Goal: Transaction & Acquisition: Purchase product/service

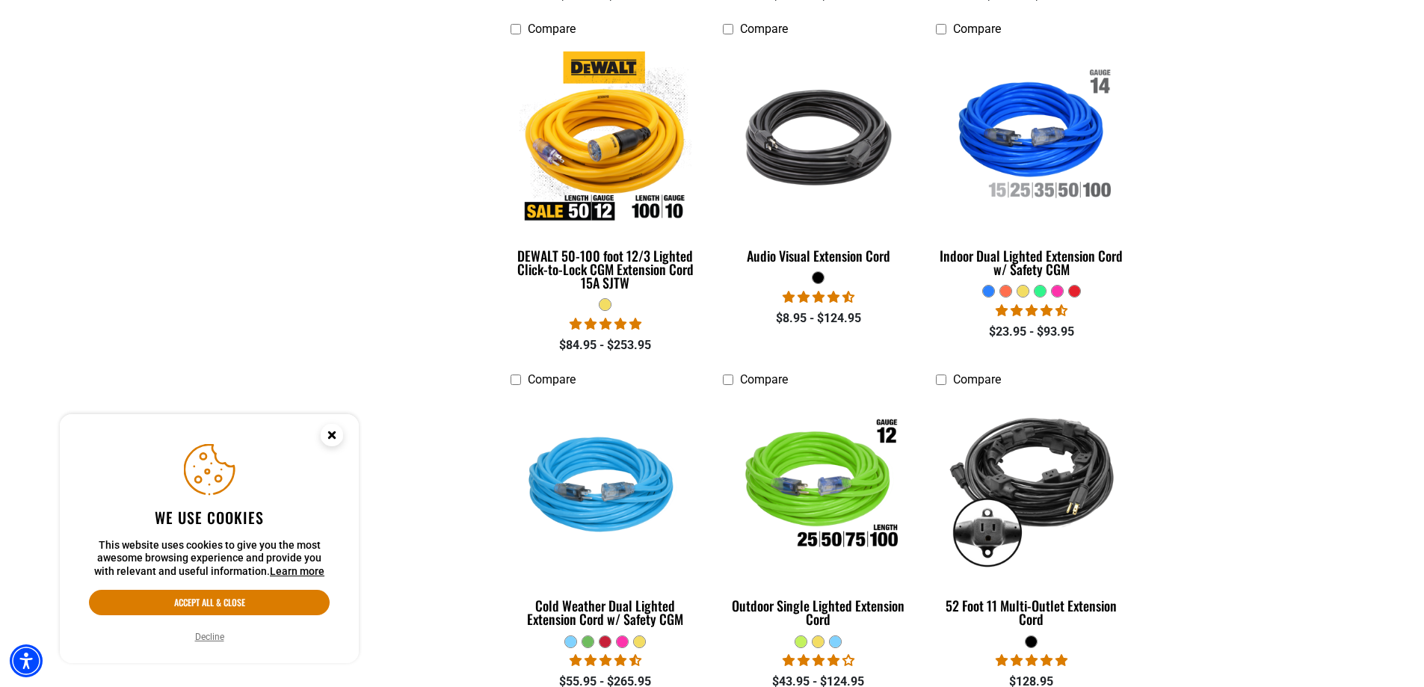
scroll to position [822, 0]
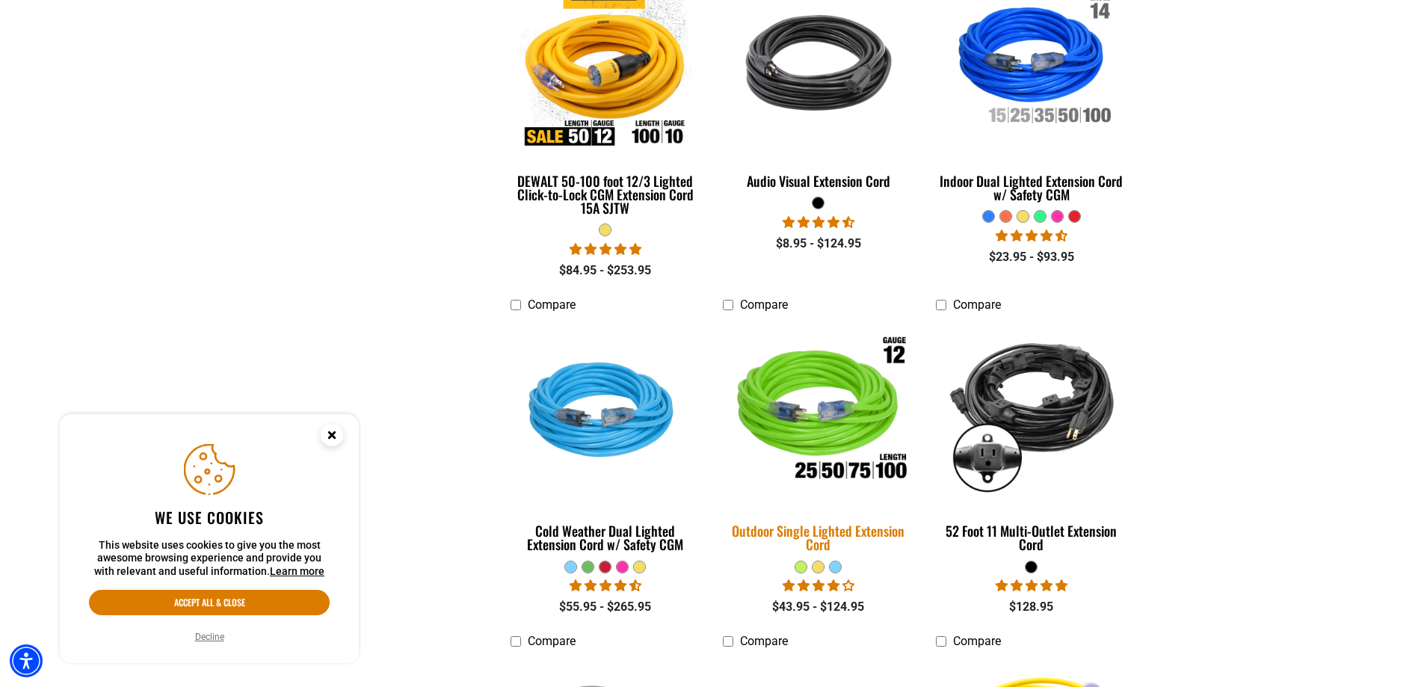
click at [814, 524] on div "Outdoor Single Lighted Extension Cord" at bounding box center [818, 537] width 191 height 27
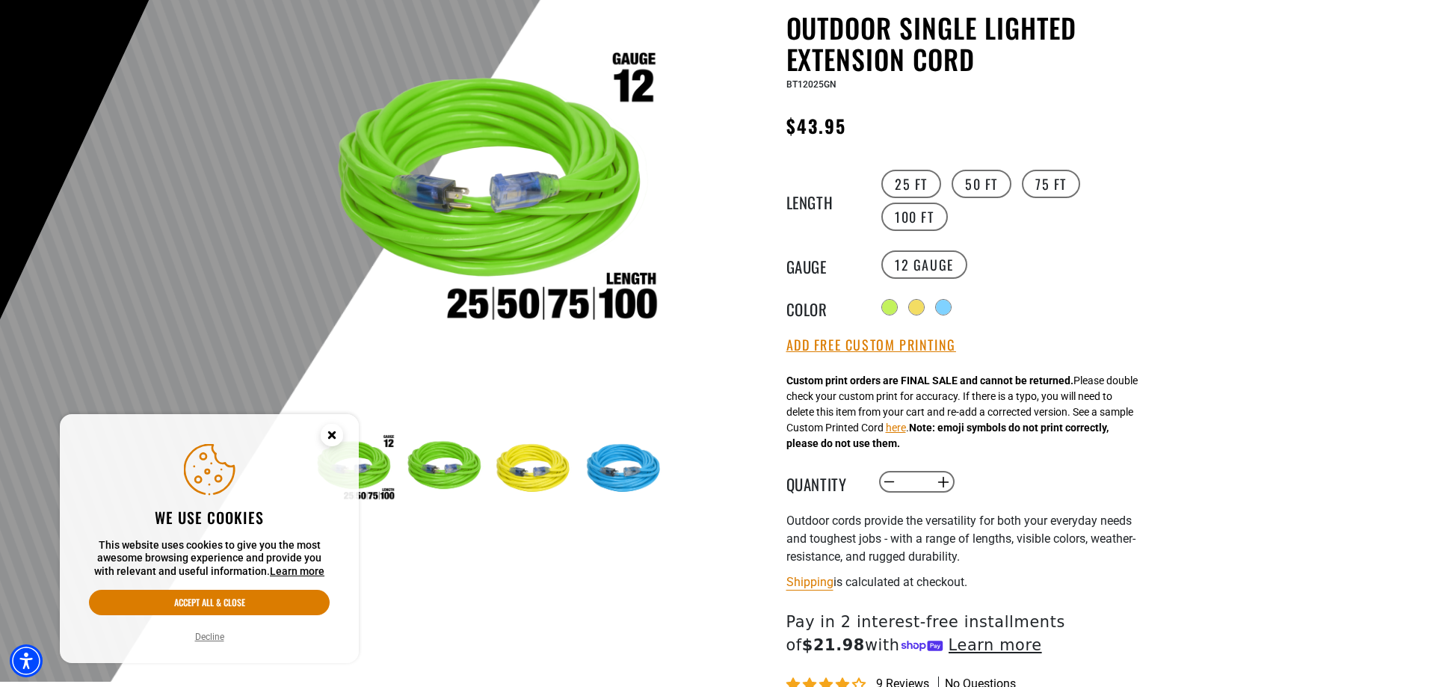
scroll to position [75, 0]
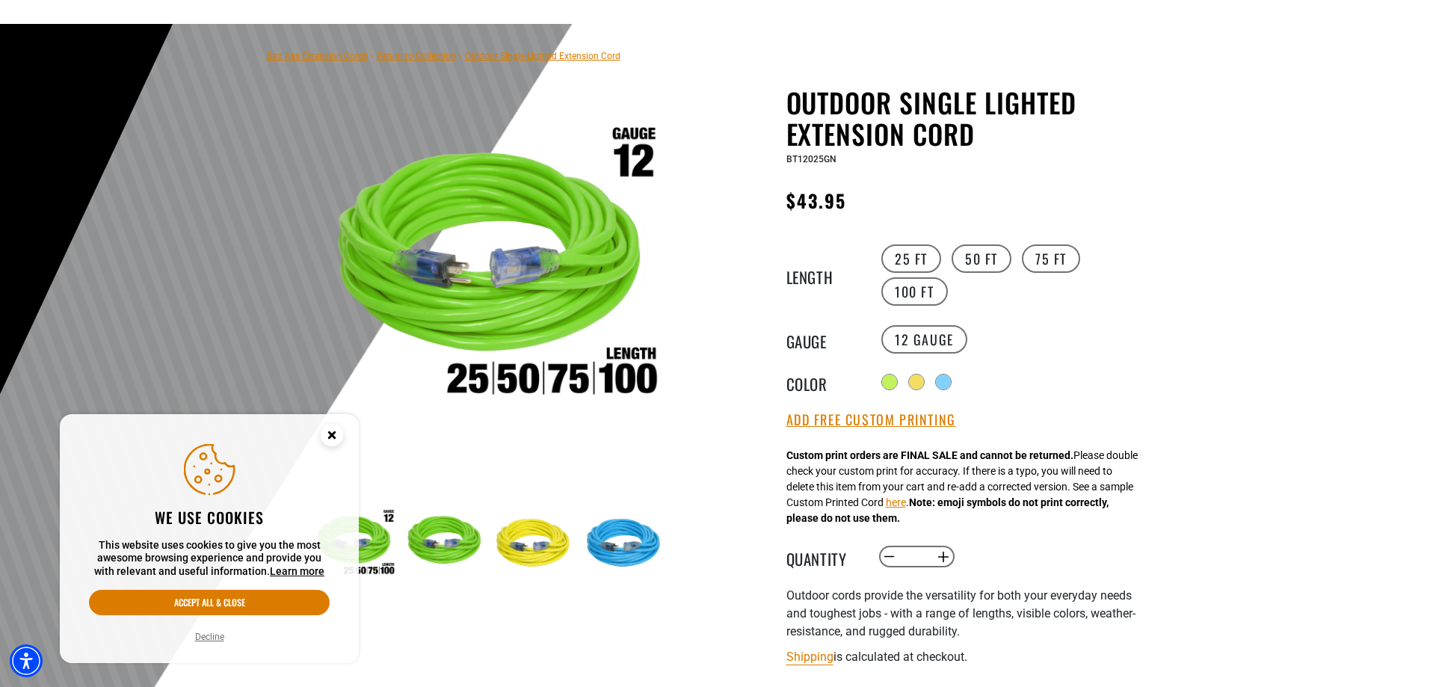
click at [334, 428] on circle "Close this option" at bounding box center [332, 435] width 22 height 22
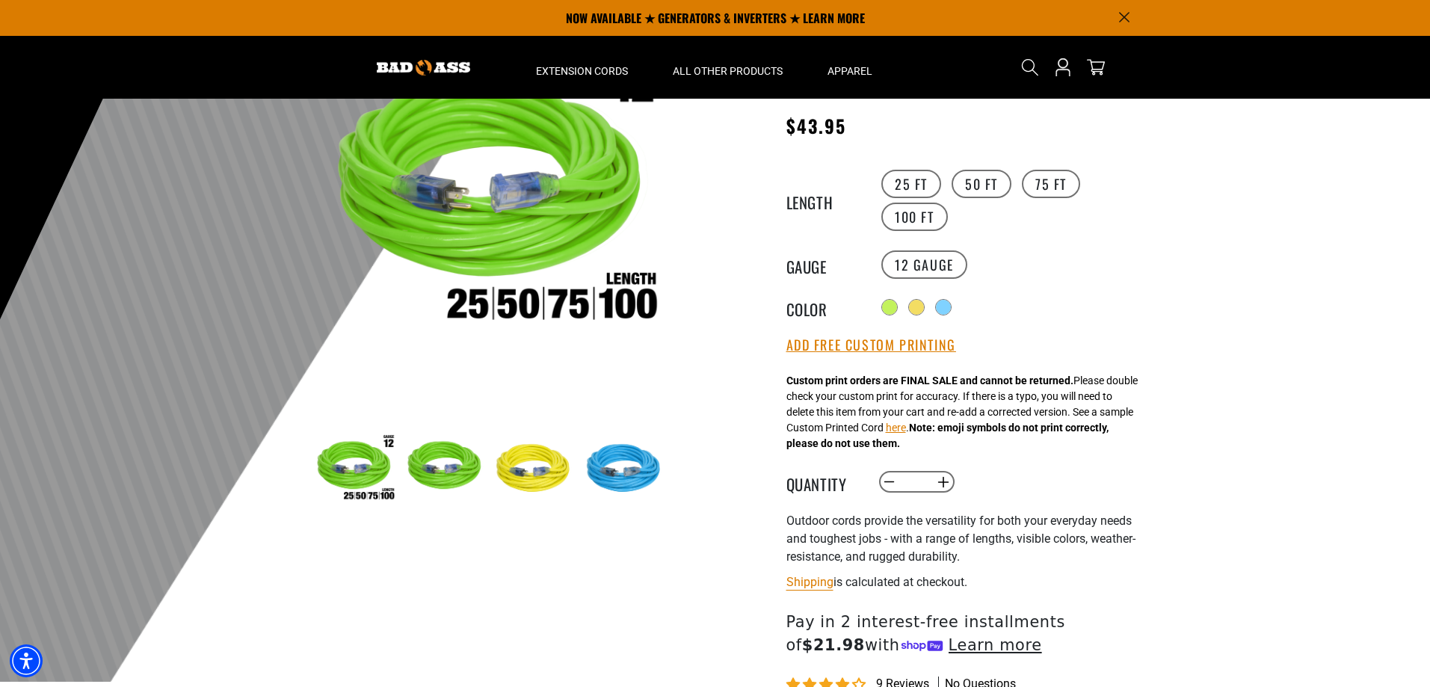
scroll to position [0, 0]
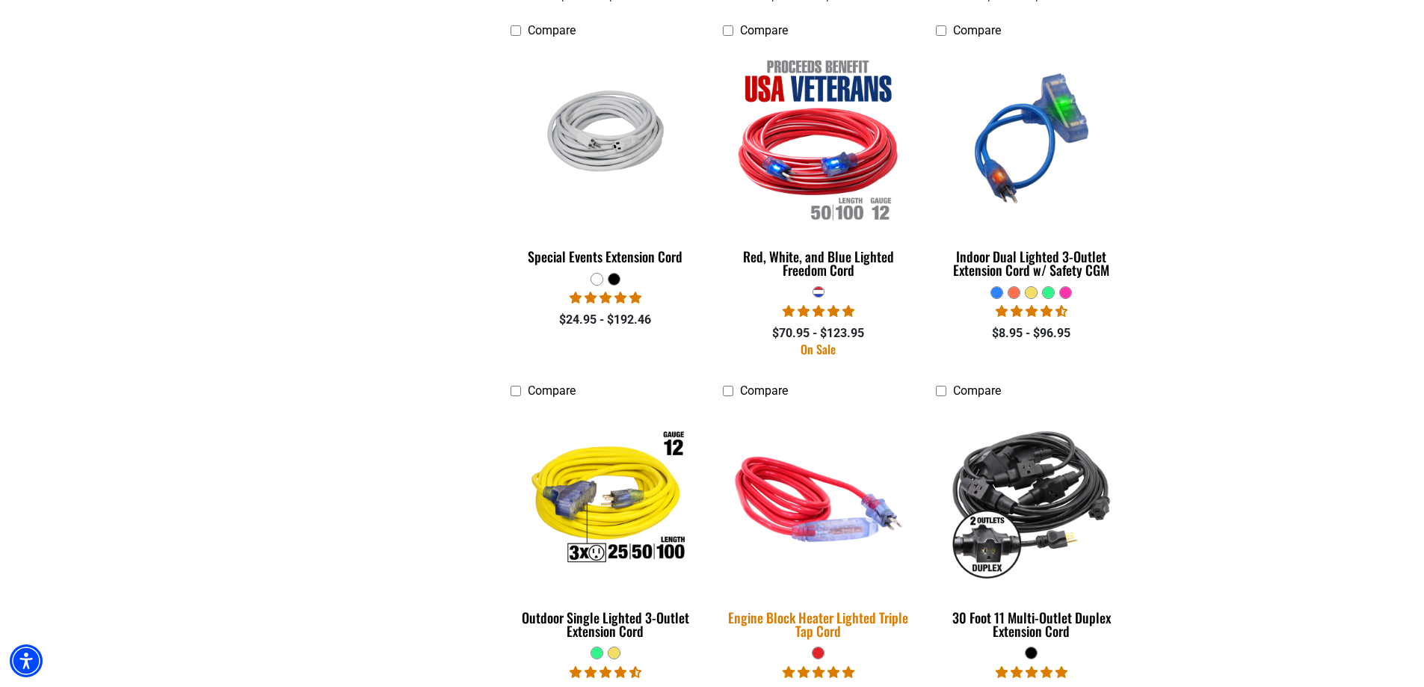
scroll to position [1944, 0]
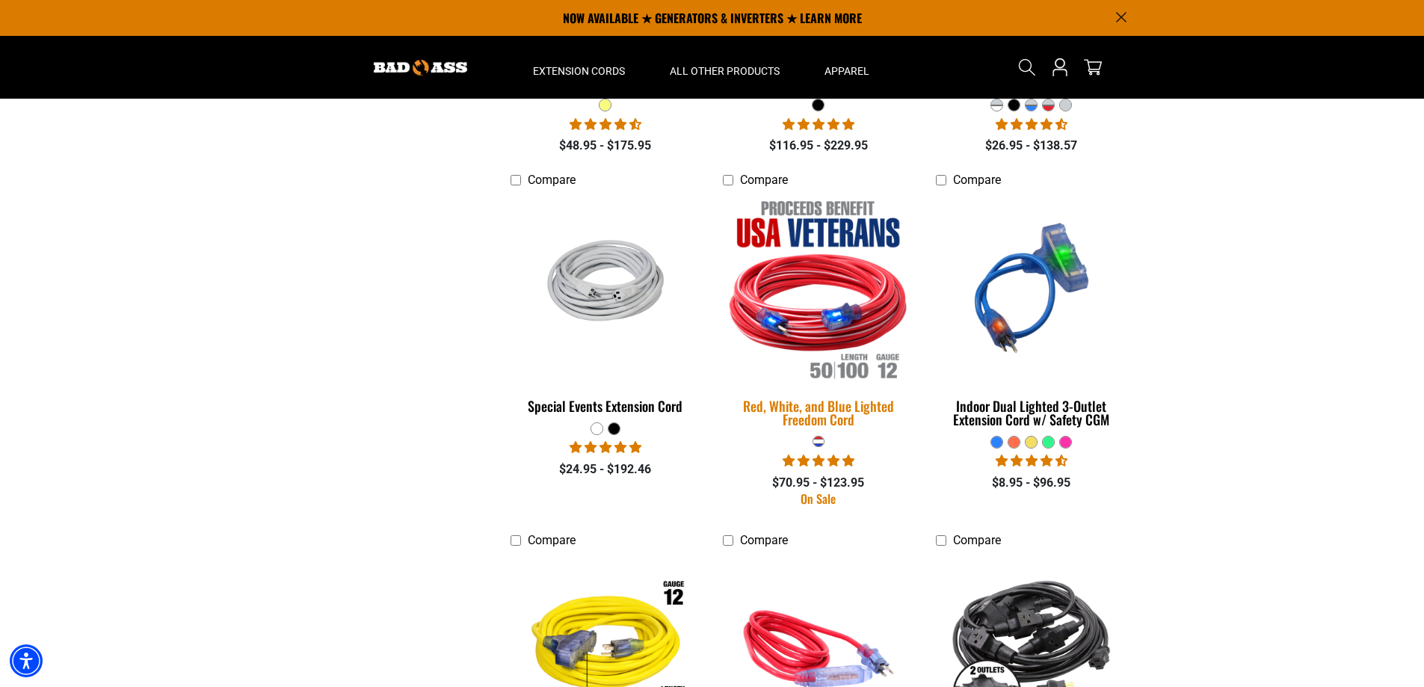
click at [818, 403] on div "Red, White, and Blue Lighted Freedom Cord" at bounding box center [818, 412] width 191 height 27
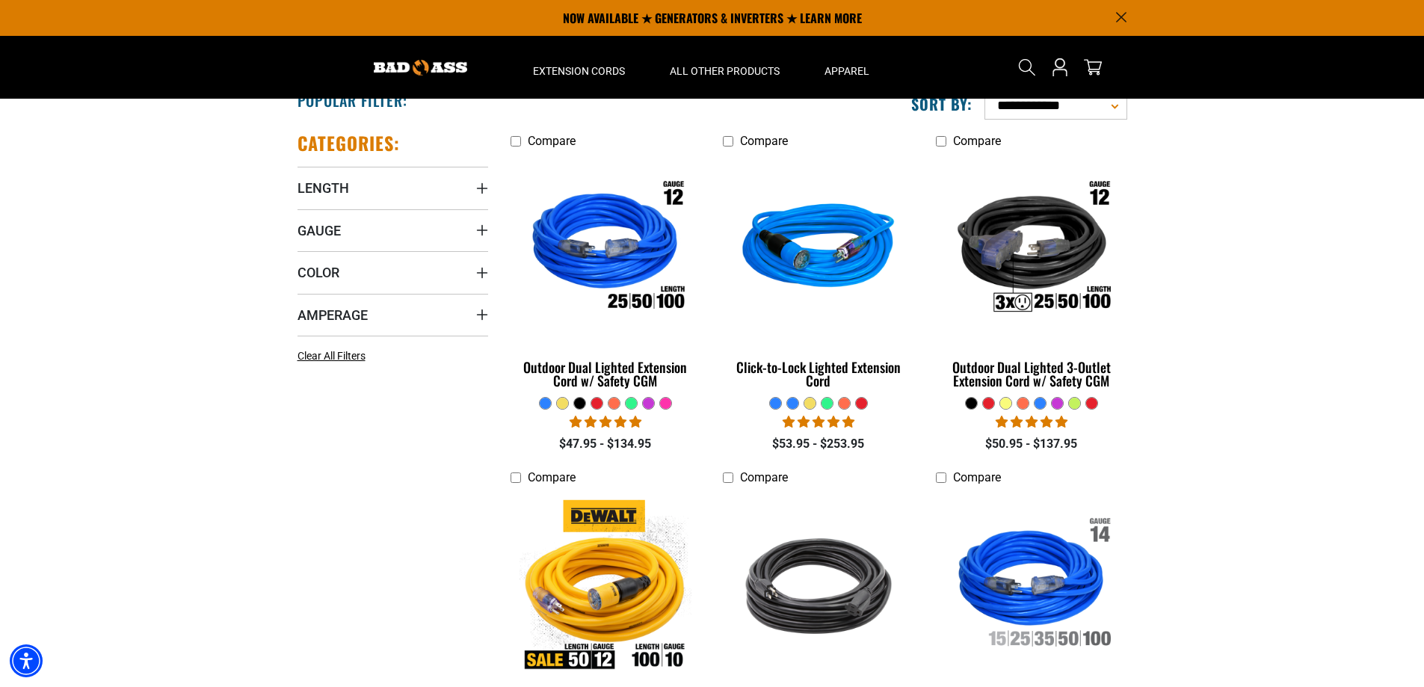
scroll to position [224, 0]
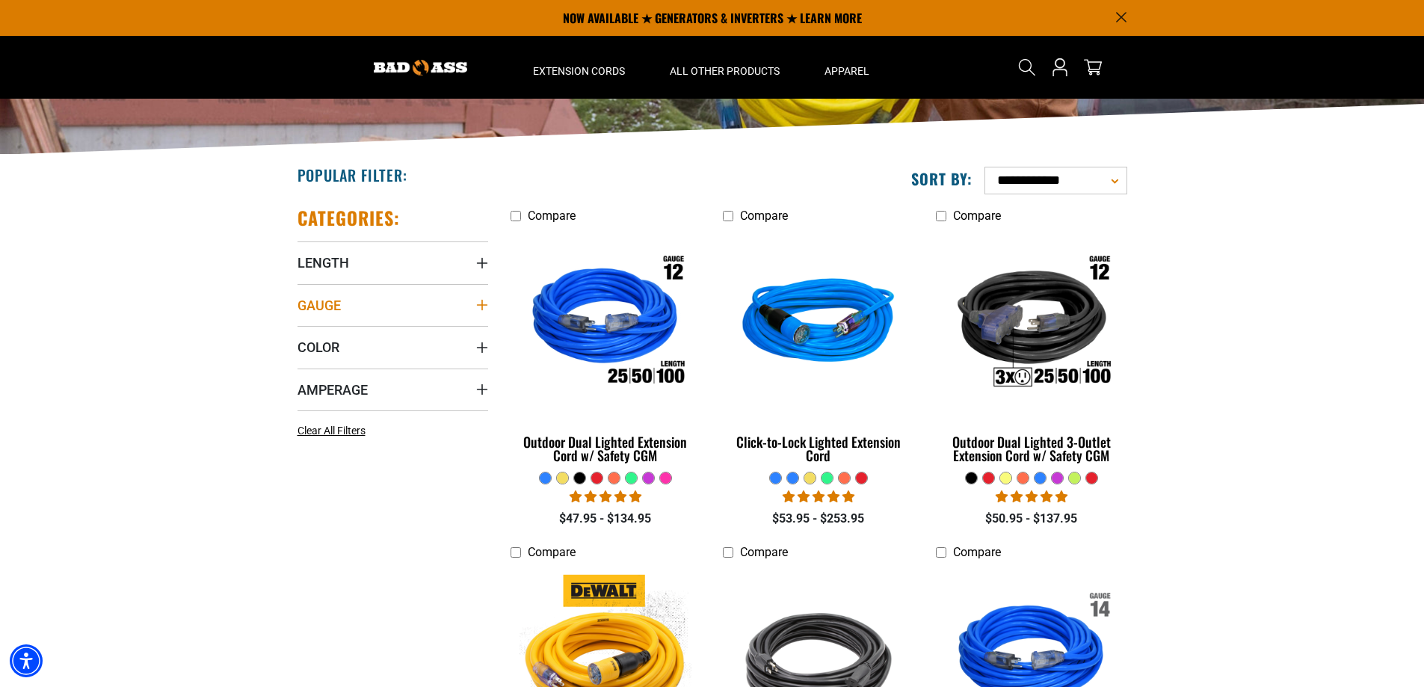
click at [481, 301] on icon "Gauge" at bounding box center [482, 305] width 12 height 12
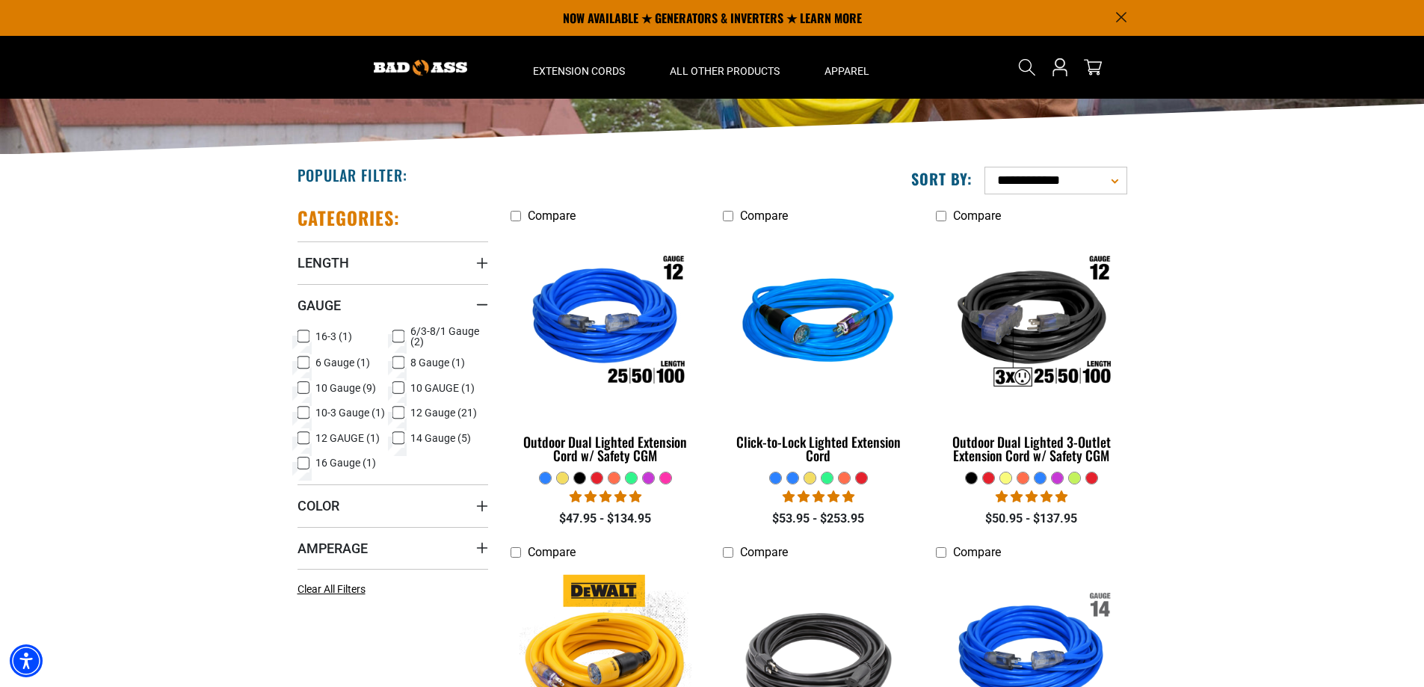
click at [304, 390] on icon at bounding box center [304, 387] width 12 height 19
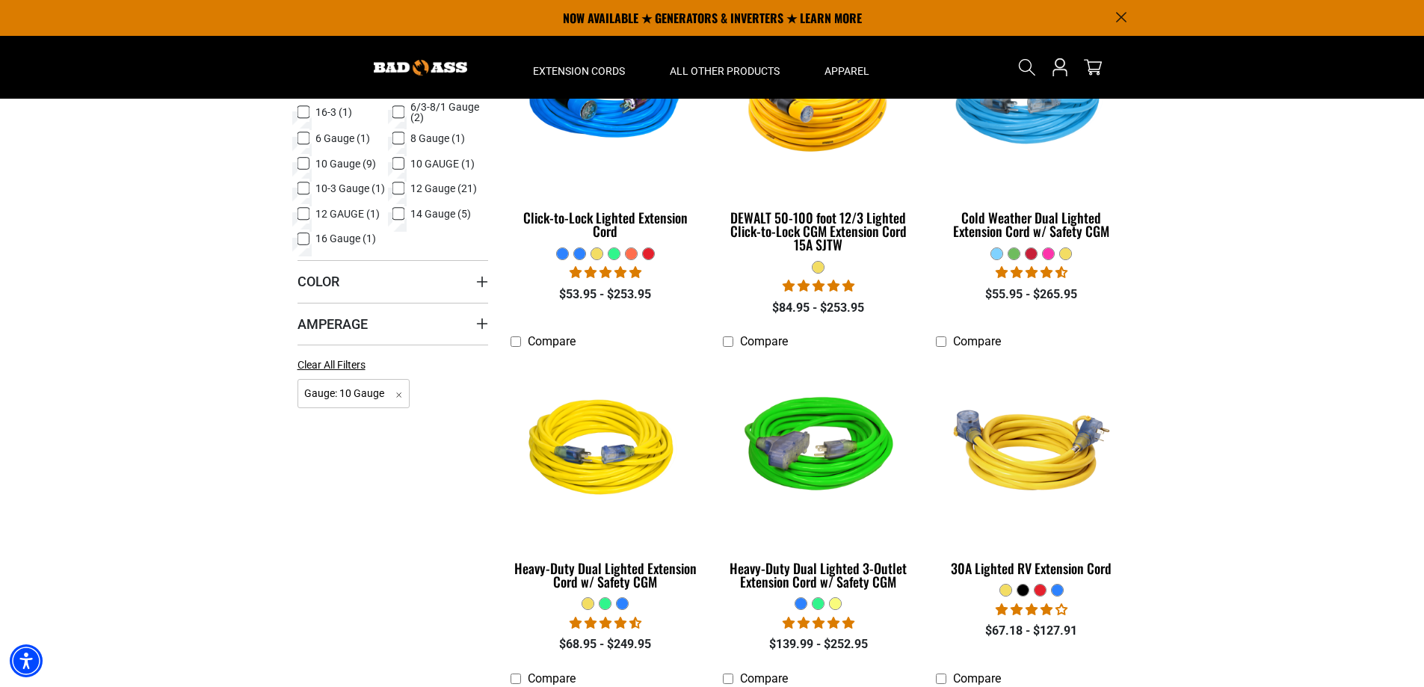
scroll to position [299, 0]
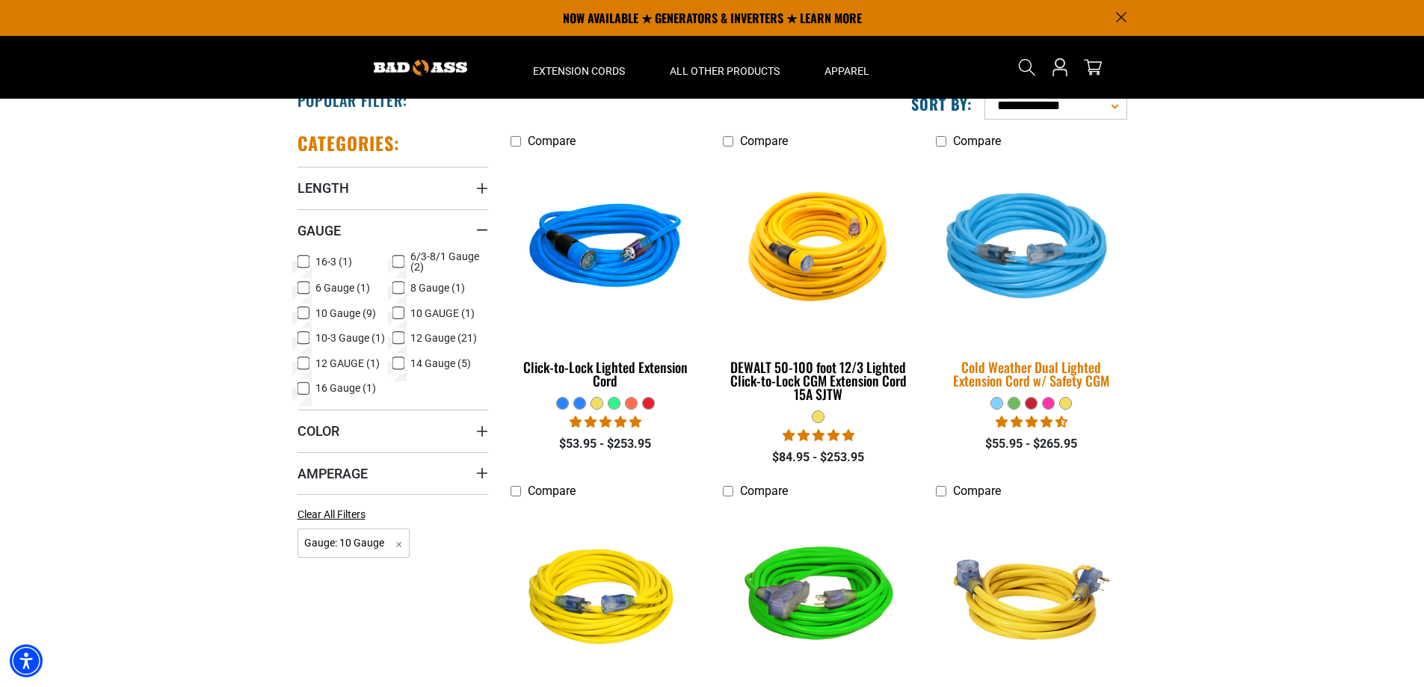
click at [1028, 368] on div "Cold Weather Dual Lighted Extension Cord w/ Safety CGM" at bounding box center [1031, 373] width 191 height 27
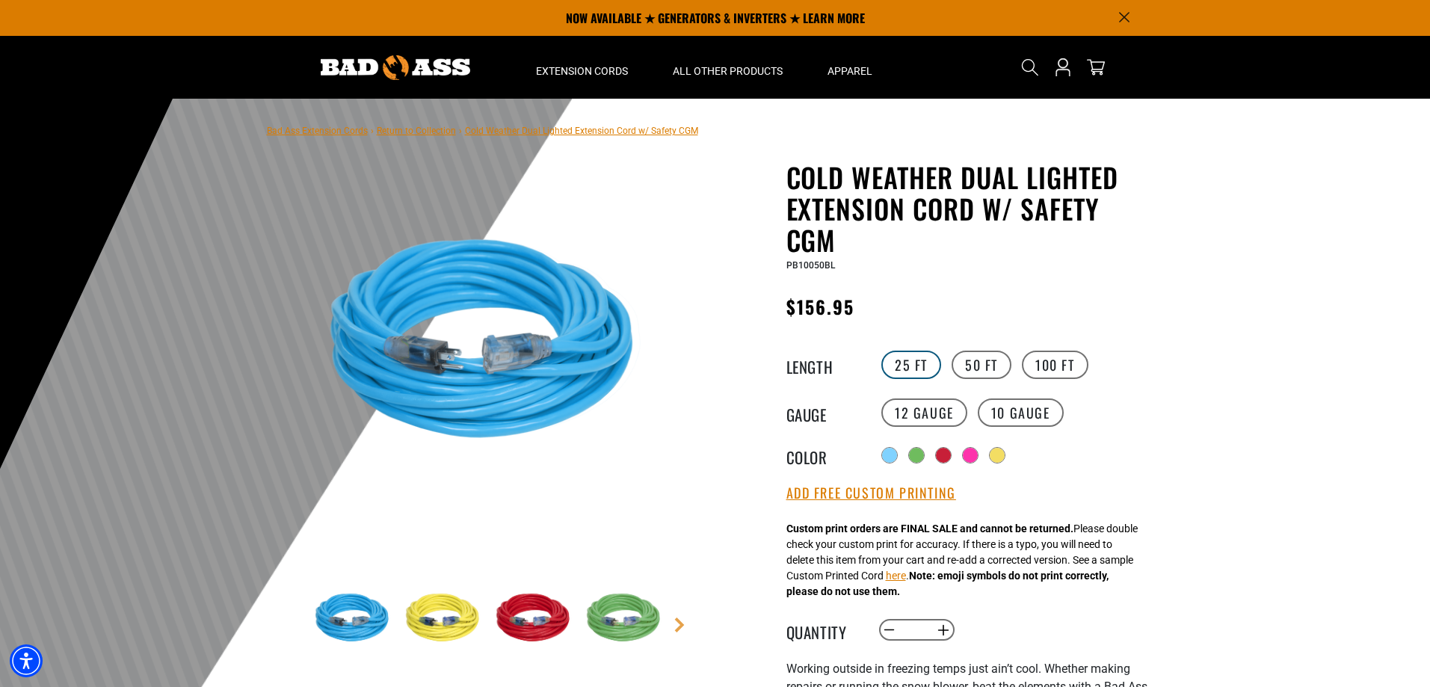
click at [906, 360] on label "25 FT" at bounding box center [911, 365] width 60 height 28
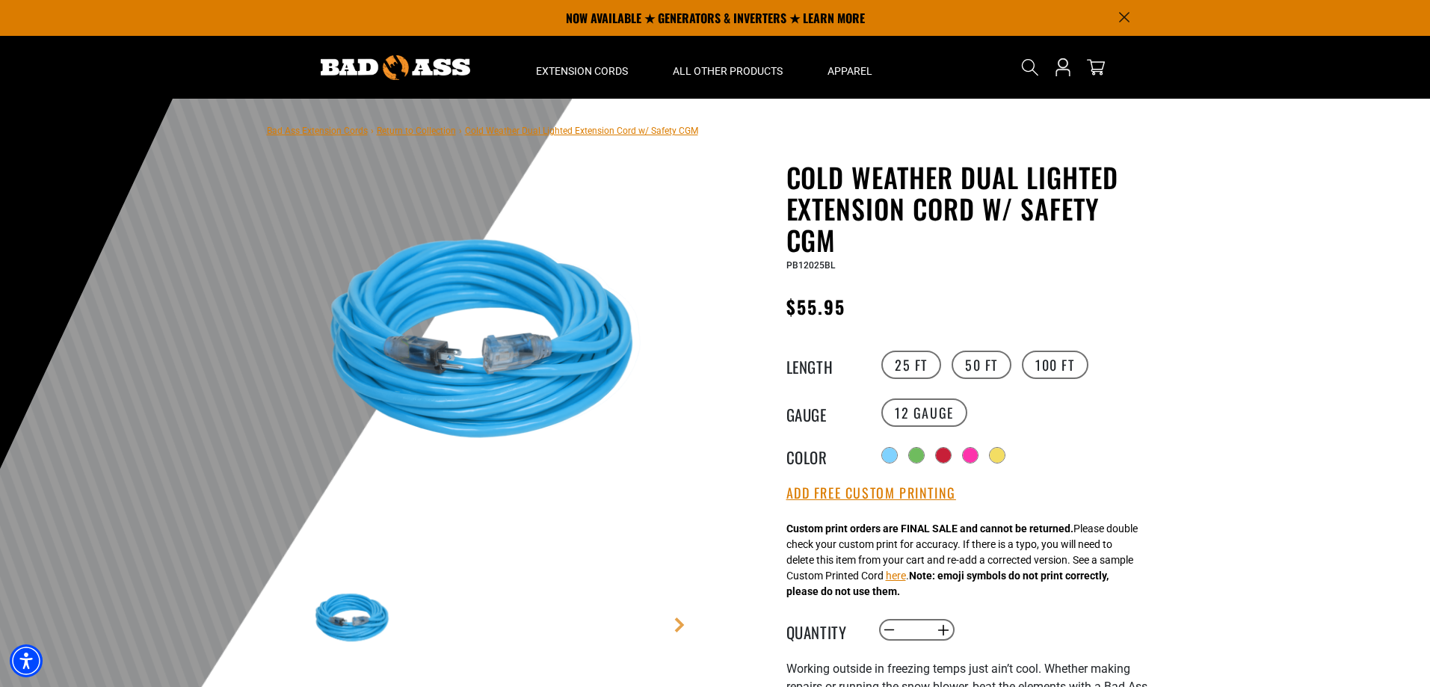
drag, startPoint x: 1180, startPoint y: 437, endPoint x: 1240, endPoint y: 455, distance: 62.7
click at [1240, 455] on div at bounding box center [715, 465] width 1430 height 733
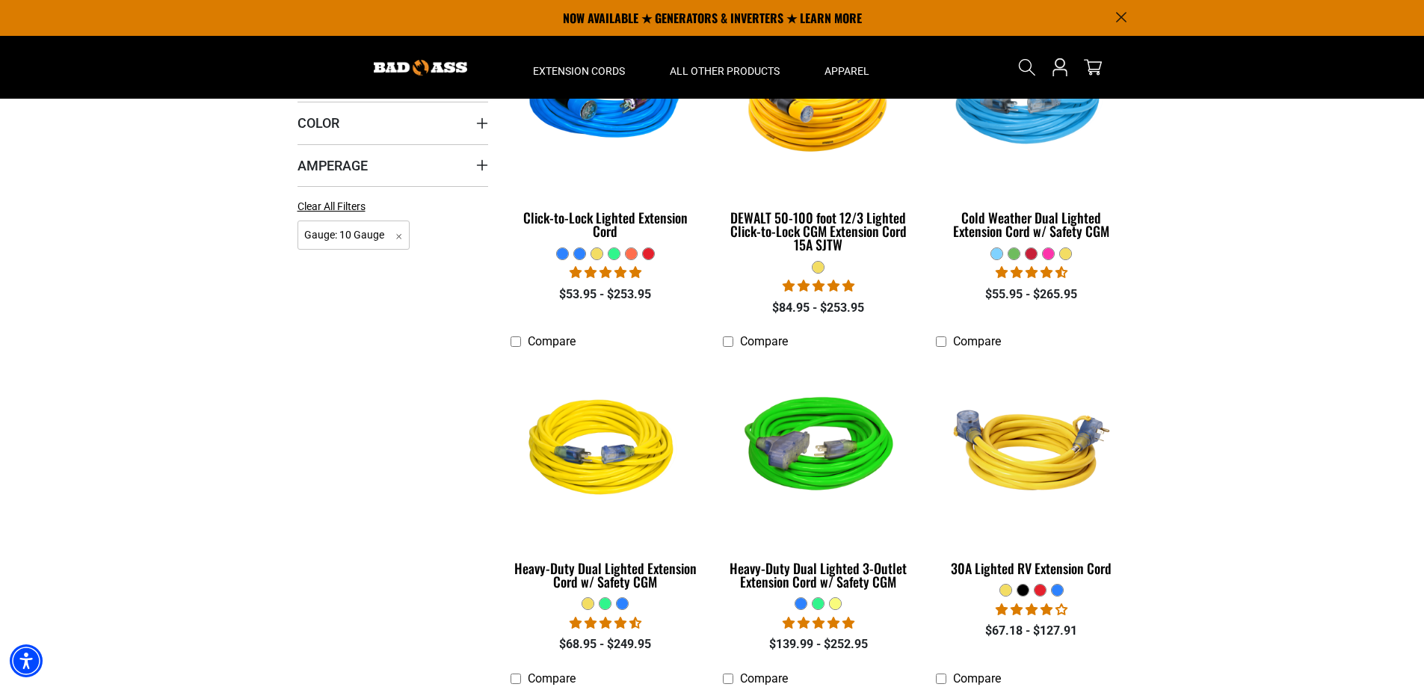
scroll to position [224, 0]
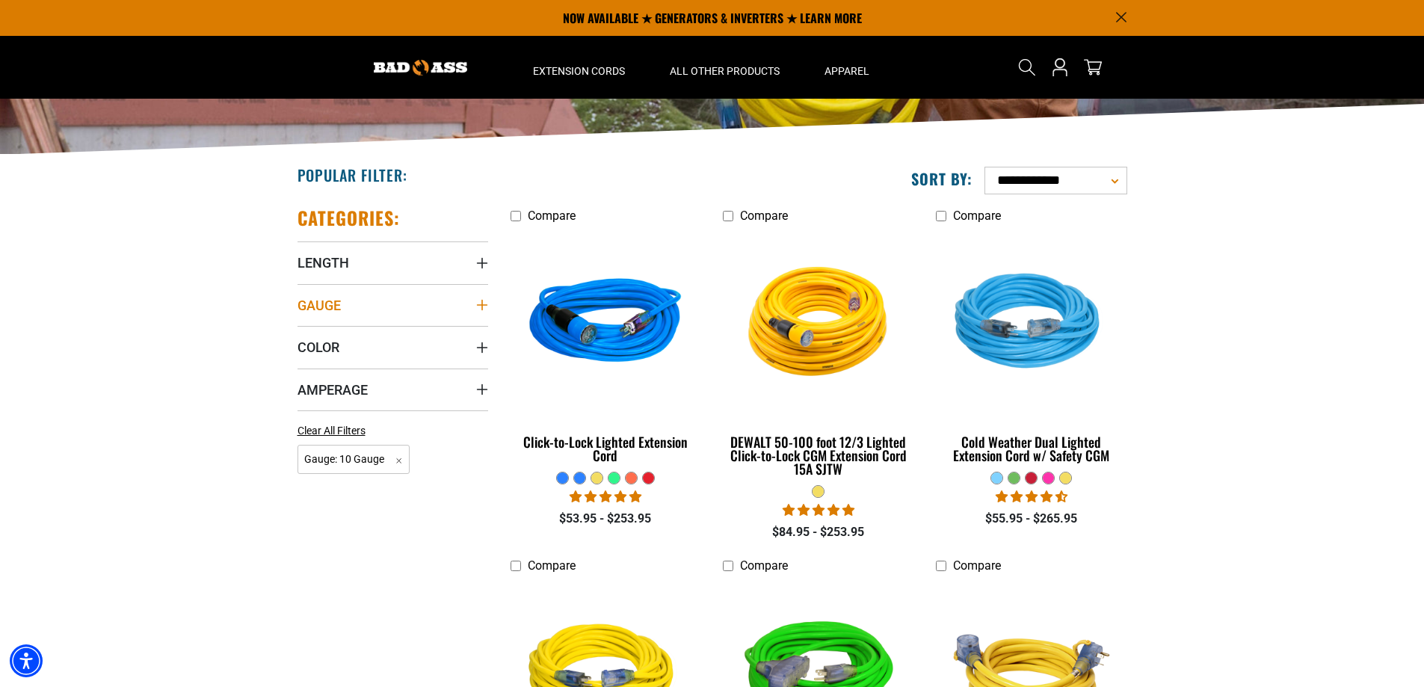
click at [486, 310] on icon "Gauge" at bounding box center [482, 305] width 12 height 12
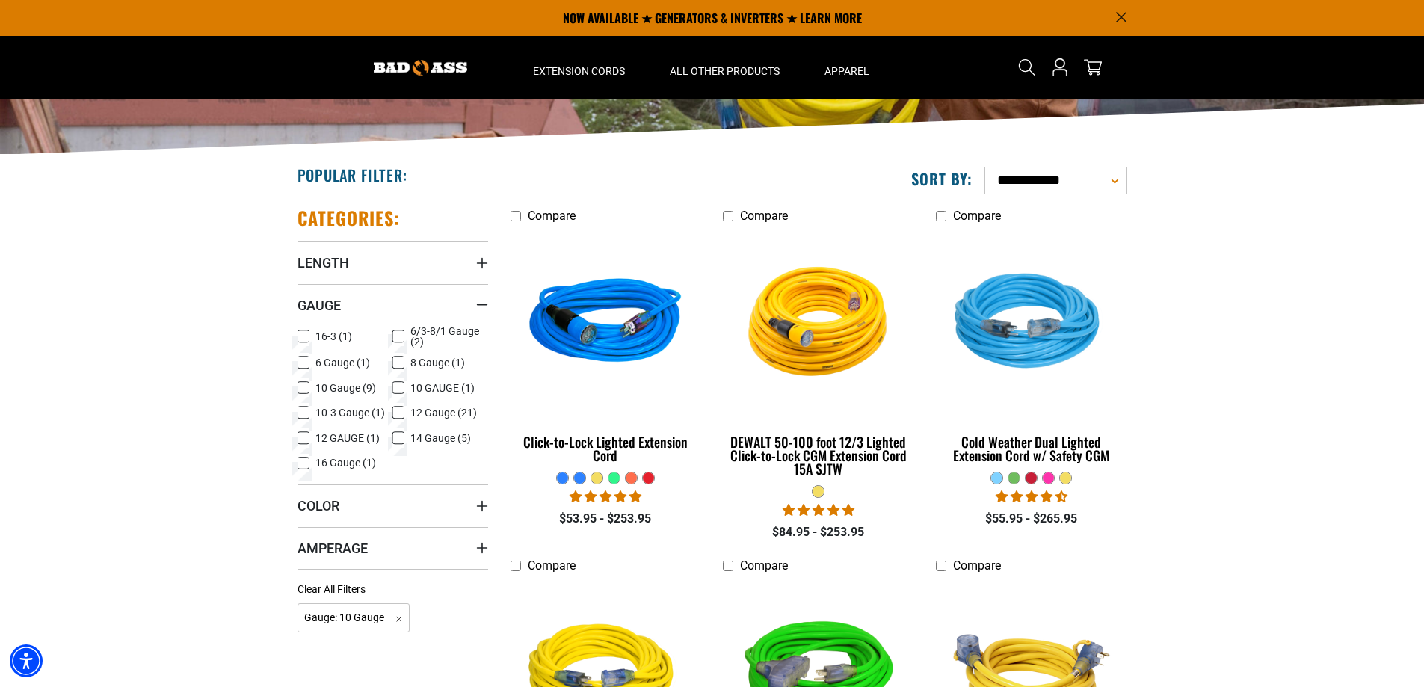
click at [301, 413] on icon at bounding box center [304, 412] width 12 height 19
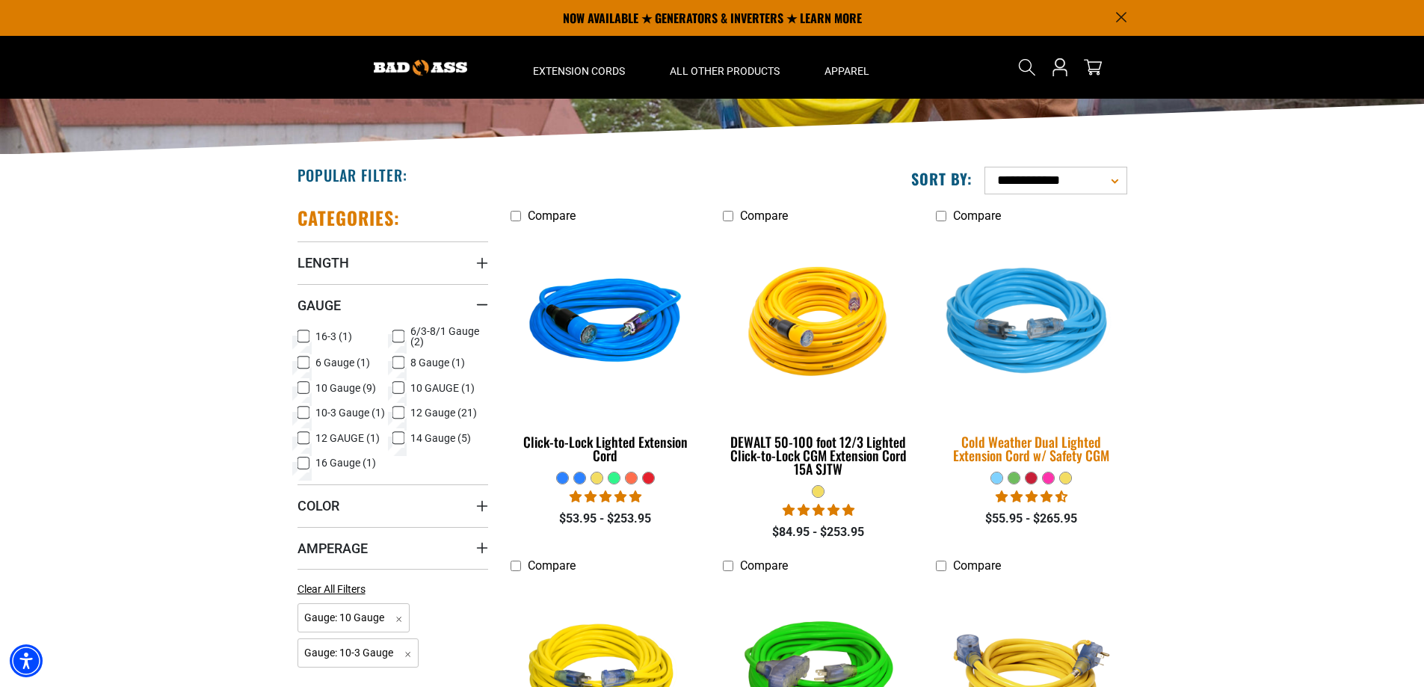
click at [1025, 446] on div "Cold Weather Dual Lighted Extension Cord w/ Safety CGM" at bounding box center [1031, 448] width 191 height 27
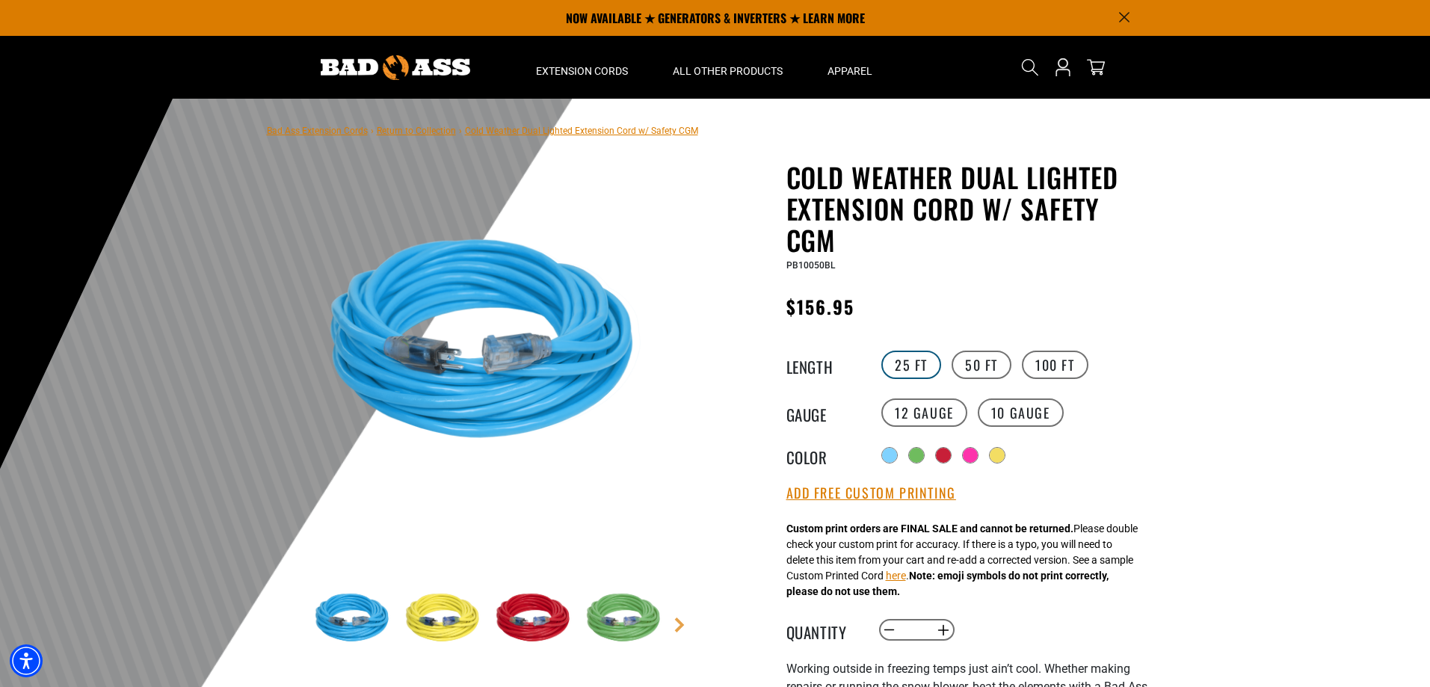
click at [905, 374] on label "25 FT" at bounding box center [911, 365] width 60 height 28
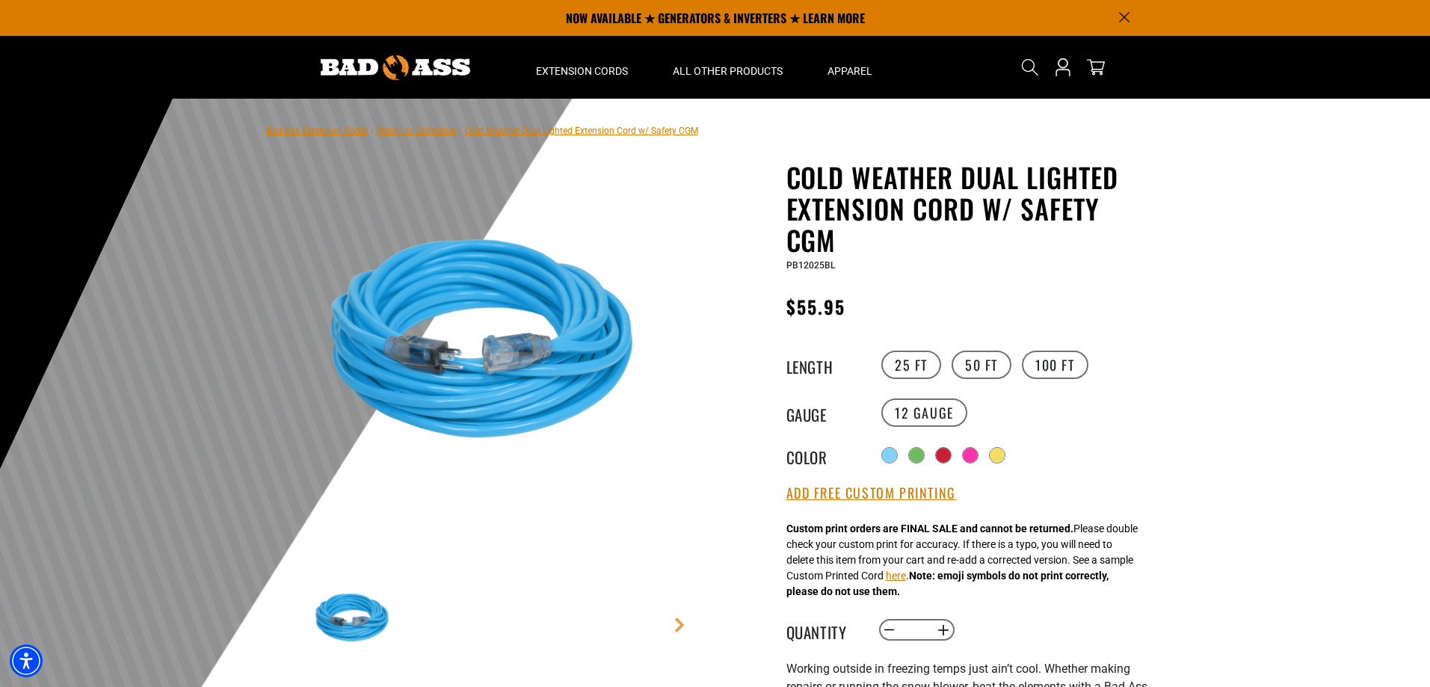
drag, startPoint x: 1180, startPoint y: 207, endPoint x: 1076, endPoint y: 323, distance: 156.2
click at [1076, 323] on div "Regular price $55.95 Regular price Sale price 55.95 Unit price / per Sale Sold …" at bounding box center [970, 311] width 366 height 38
